Goal: Ask a question

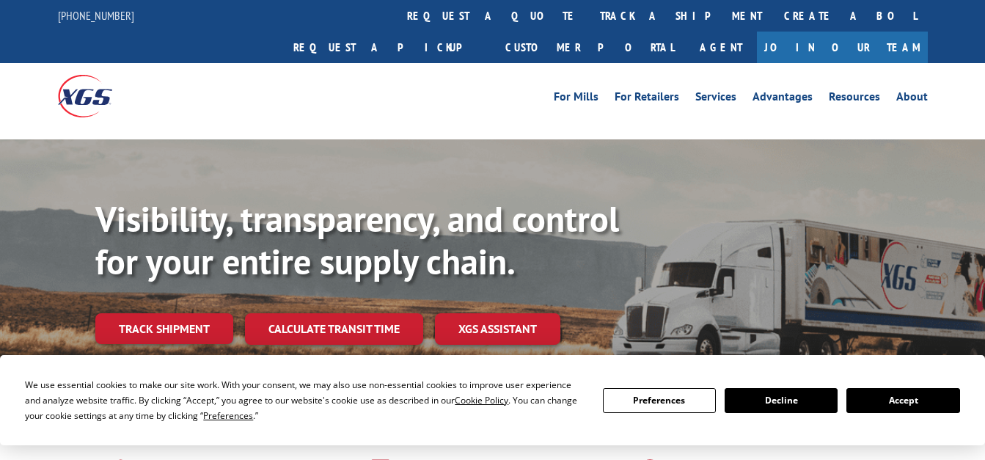
click at [886, 402] on button "Accept" at bounding box center [903, 400] width 113 height 25
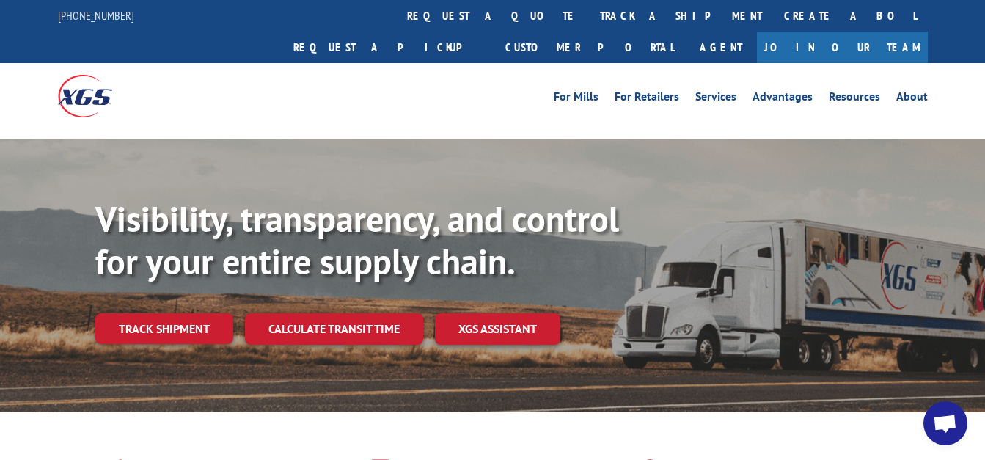
drag, startPoint x: 912, startPoint y: 434, endPoint x: 926, endPoint y: 428, distance: 15.1
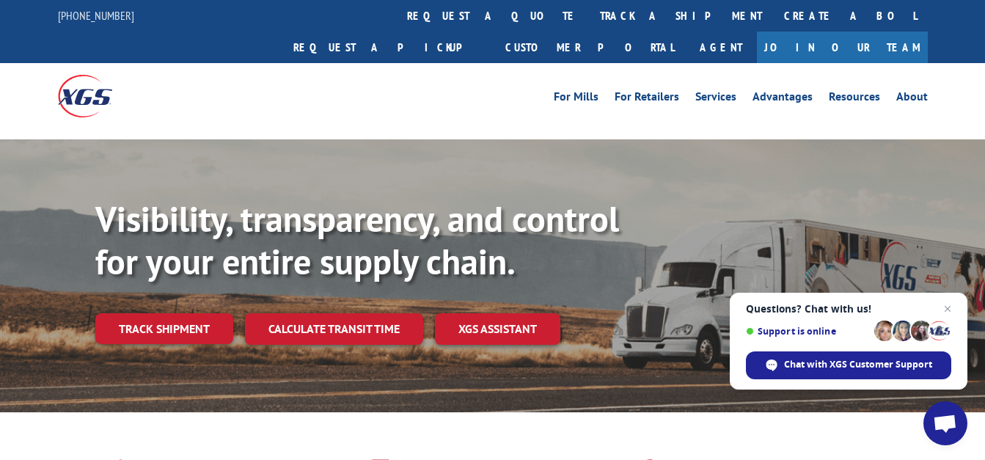
click at [944, 424] on span "Open chat" at bounding box center [945, 425] width 24 height 21
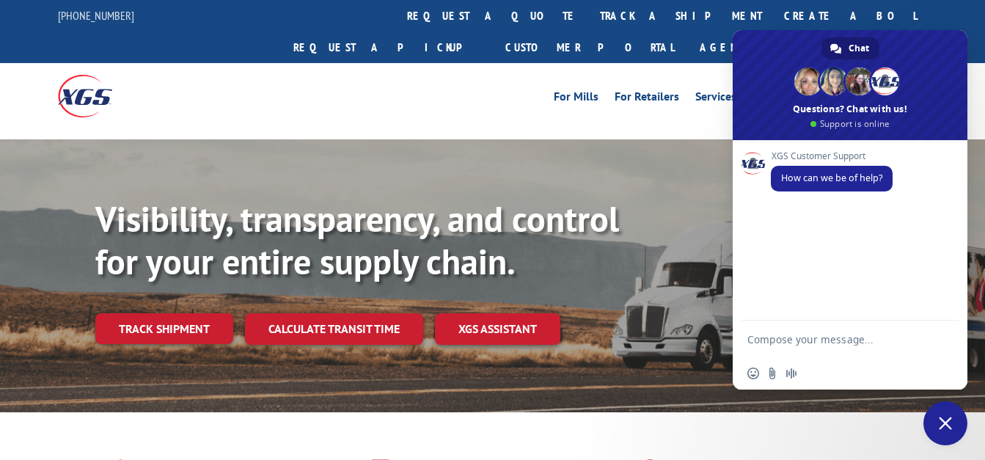
click at [838, 245] on div "XGS Customer Support How can we be of help?" at bounding box center [850, 230] width 235 height 181
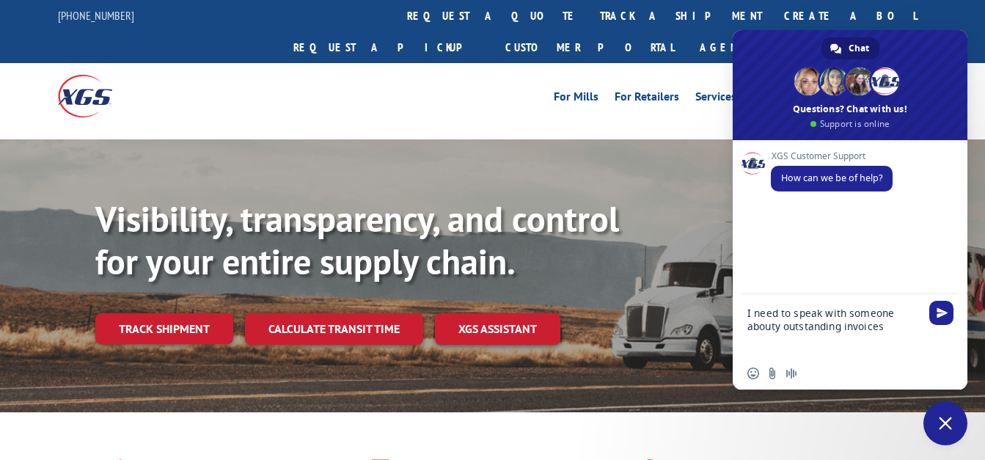
click at [786, 329] on textarea "I need to speak with someone abouty outstanding invoices" at bounding box center [836, 325] width 176 height 63
click at [906, 332] on textarea "I need to speak with someone about outstanding invoices" at bounding box center [836, 332] width 176 height 50
click at [900, 340] on textarea "I need to speak with someone about outstanding invoices" at bounding box center [836, 332] width 176 height 50
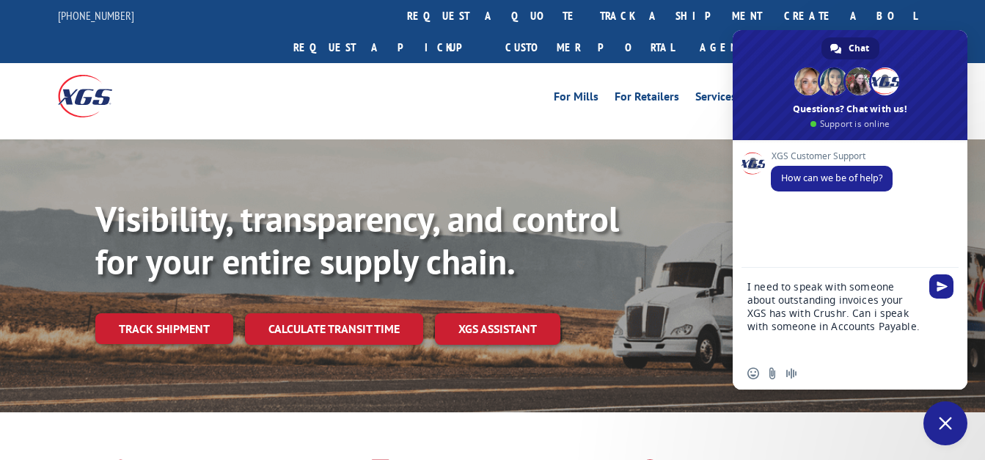
click at [885, 300] on textarea "I need to speak with someone about outstanding invoices your XGS has with Crush…" at bounding box center [836, 313] width 176 height 90
click at [865, 296] on textarea "I need to speak with someone about outstanding invoices dating back to June whi…" at bounding box center [836, 306] width 176 height 103
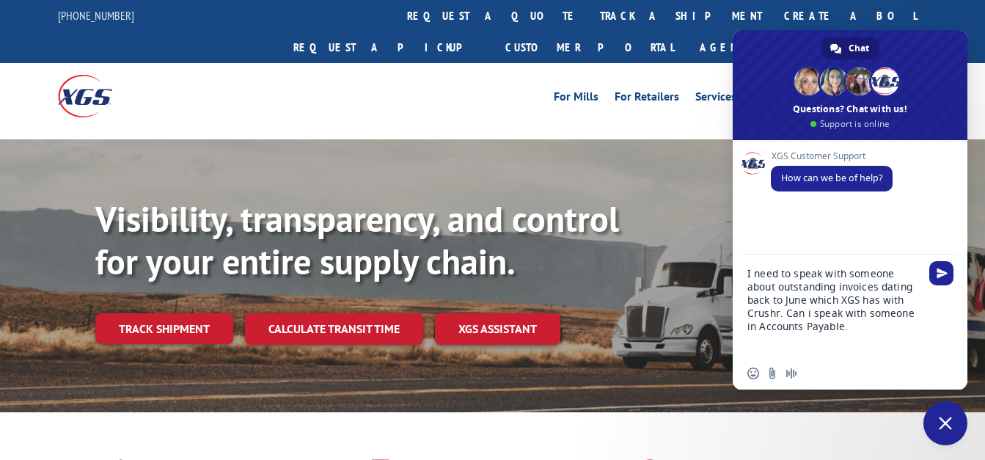
drag, startPoint x: 812, startPoint y: 312, endPoint x: 868, endPoint y: 295, distance: 58.3
click at [814, 312] on textarea "I need to speak with someone about outstanding invoices dating back to June whi…" at bounding box center [836, 306] width 176 height 103
click at [864, 331] on textarea "I need to speak with someone about outstanding invoices dating back to June whi…" at bounding box center [836, 306] width 176 height 103
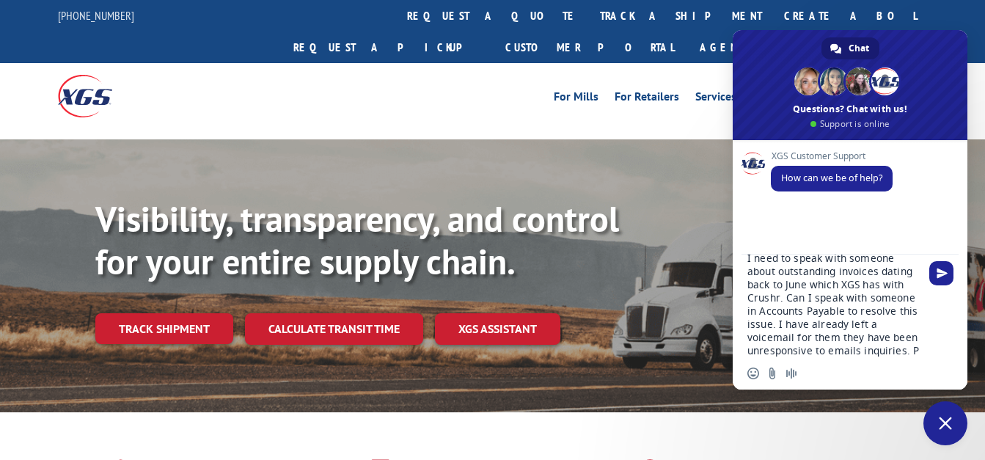
scroll to position [29, 0]
type textarea "I need to speak with someone about outstanding invoices dating back to June whi…"
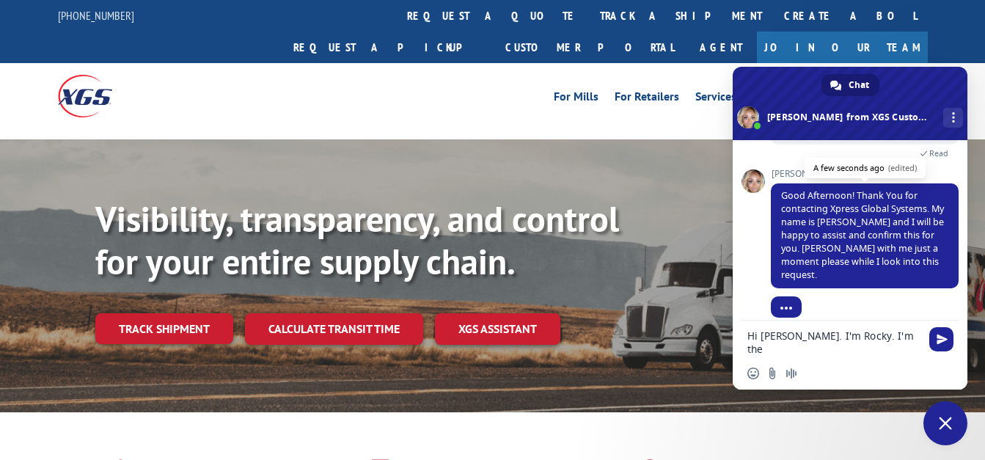
scroll to position [0, 0]
type textarea "Hi [PERSON_NAME]. I'm Rocky. I'm the Bus. Dev. Exec for Crushr."
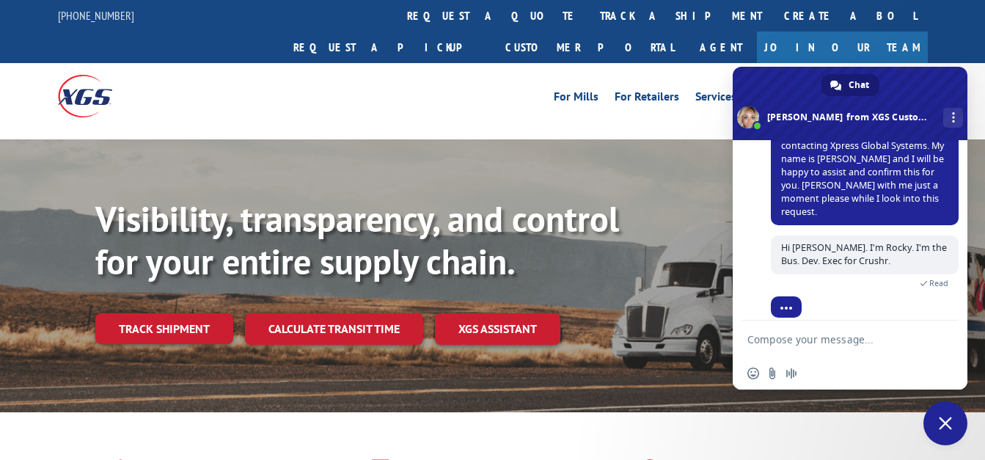
scroll to position [326, 0]
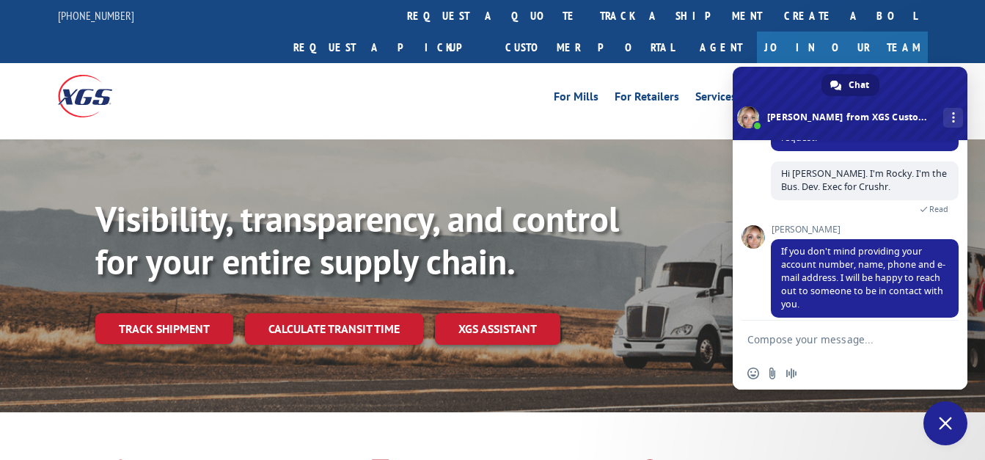
click at [795, 341] on textarea "Compose your message..." at bounding box center [836, 339] width 176 height 37
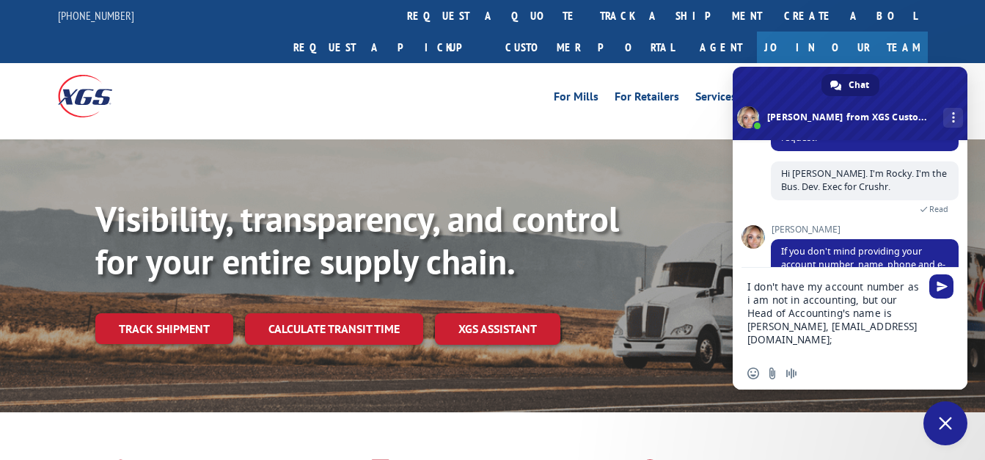
paste textarea "[PHONE_NUMBER]"
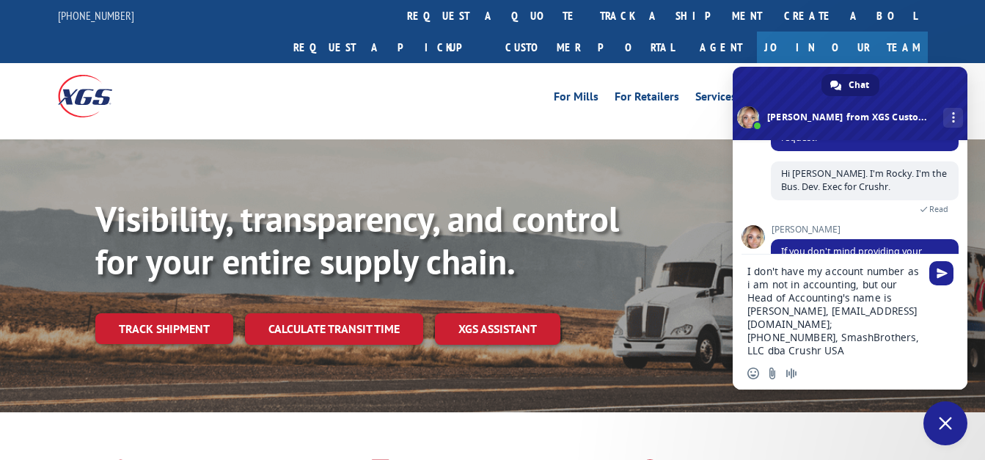
click at [875, 285] on textarea "I don't have my account number as i am not in accounting, but our Head of Accou…" at bounding box center [836, 306] width 176 height 103
click at [855, 338] on textarea "I don't have my account number, but our Head of Accounting's name is [PERSON_NA…" at bounding box center [836, 306] width 176 height 103
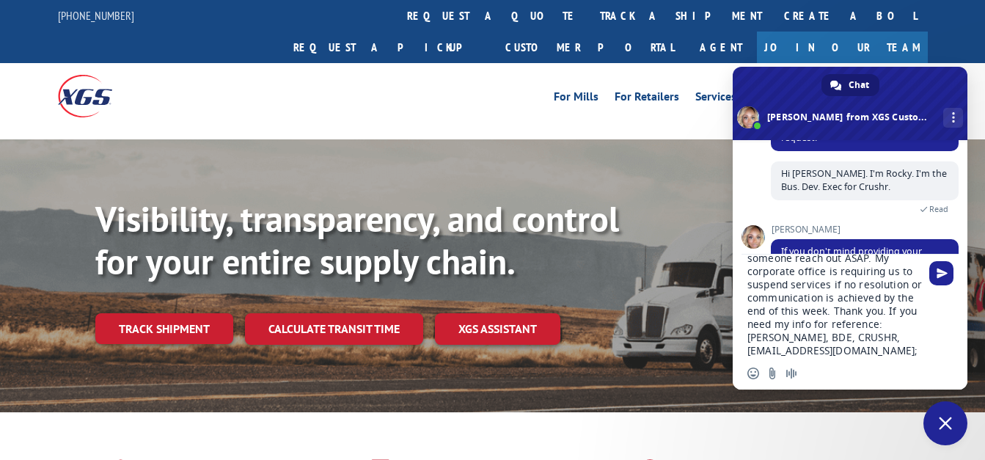
scroll to position [108, 0]
type textarea "I don't have my account number, but our Head of Accounting's name is [PERSON_NA…"
click at [938, 278] on span "Send" at bounding box center [942, 273] width 11 height 11
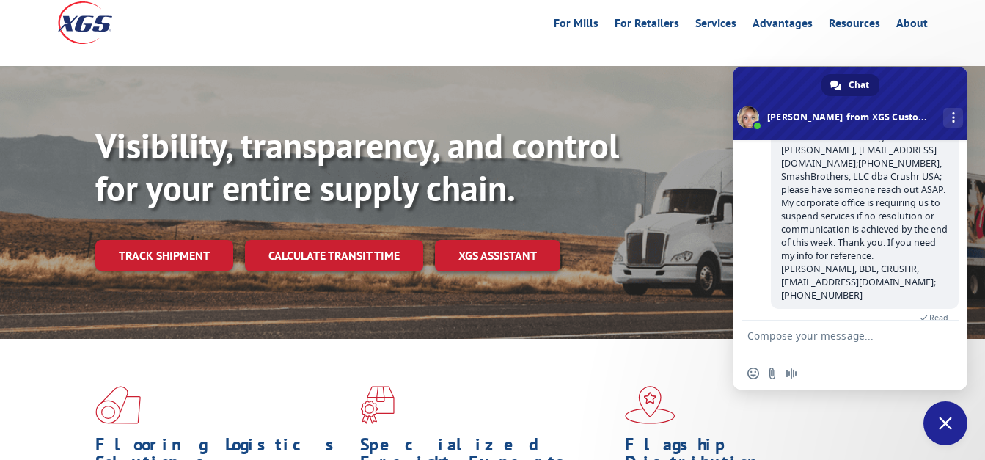
scroll to position [663, 0]
